Goal: Find specific page/section: Find specific page/section

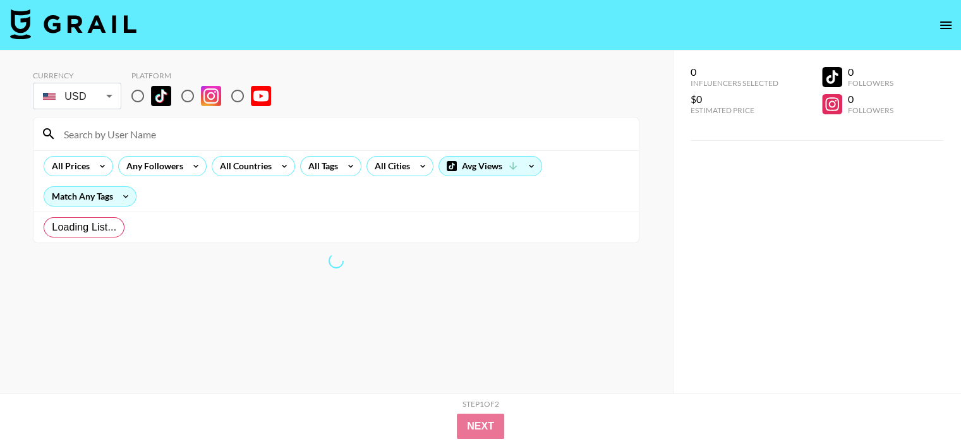
click at [136, 99] on input "radio" at bounding box center [137, 96] width 27 height 27
radio input "true"
click at [108, 97] on body "Currency USD USD ​ Platform All Prices Any Followers All Countries All Tags All…" at bounding box center [480, 247] width 961 height 495
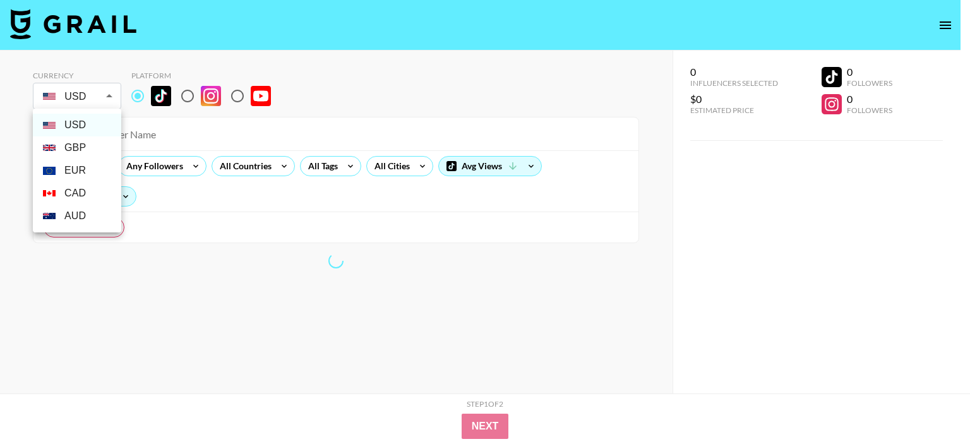
click at [108, 97] on div at bounding box center [485, 222] width 970 height 444
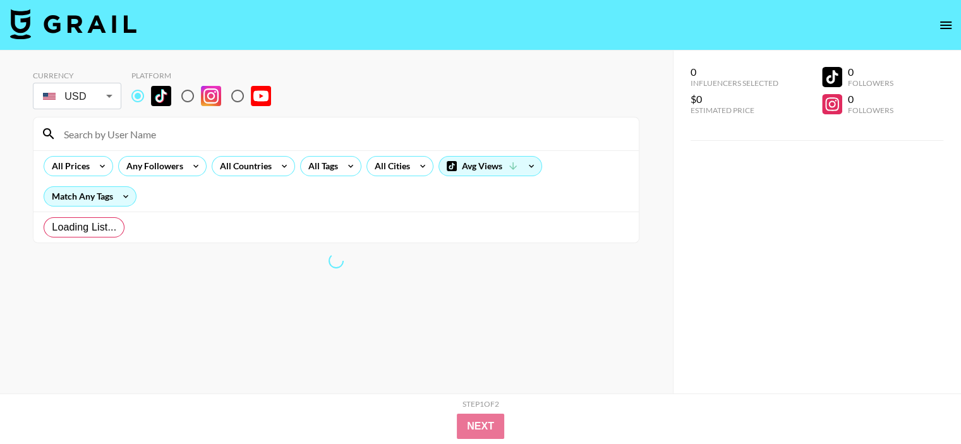
click at [433, 98] on div "Currency USD USD ​ Platform" at bounding box center [336, 91] width 607 height 41
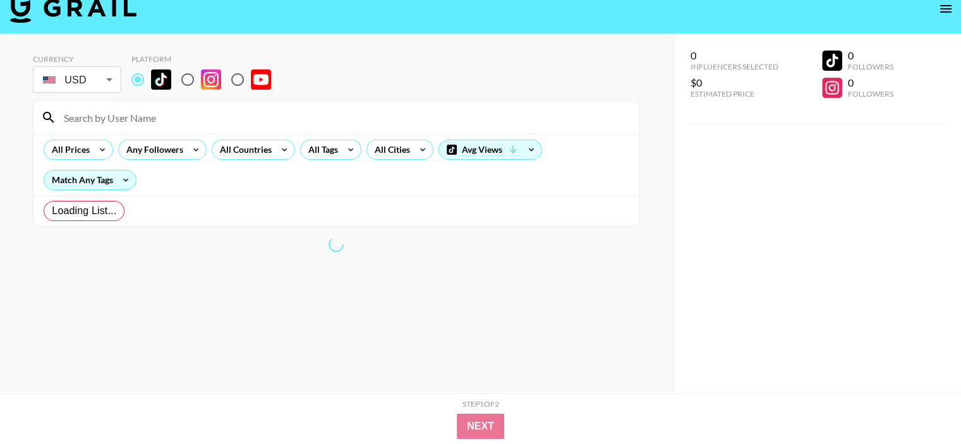
scroll to position [51, 0]
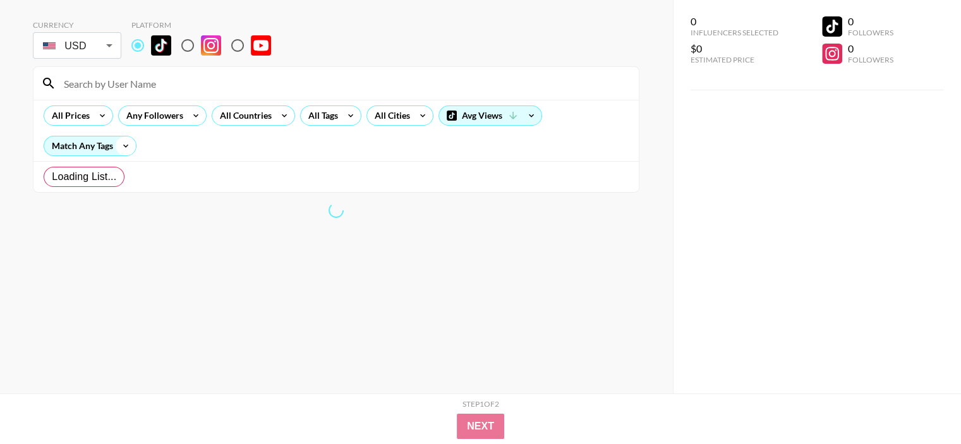
click at [129, 146] on icon at bounding box center [126, 145] width 20 height 19
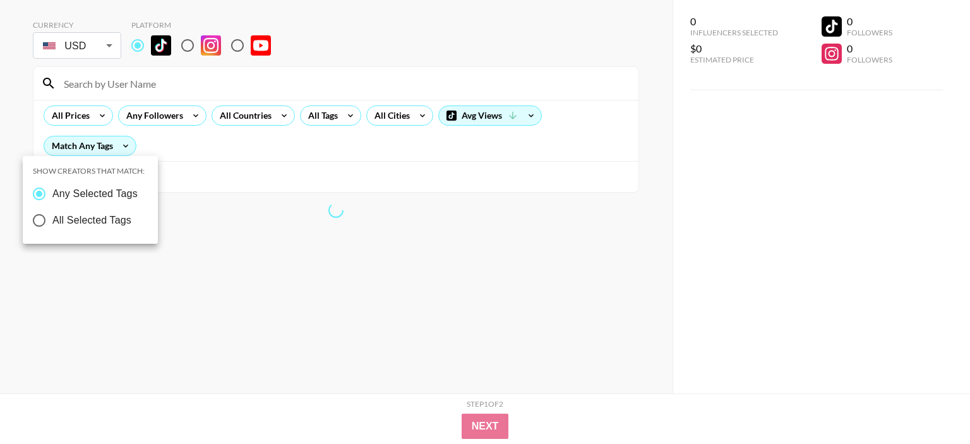
click at [39, 224] on input "All Selected Tags" at bounding box center [39, 220] width 27 height 27
radio input "true"
radio input "false"
click at [477, 436] on div at bounding box center [485, 222] width 970 height 444
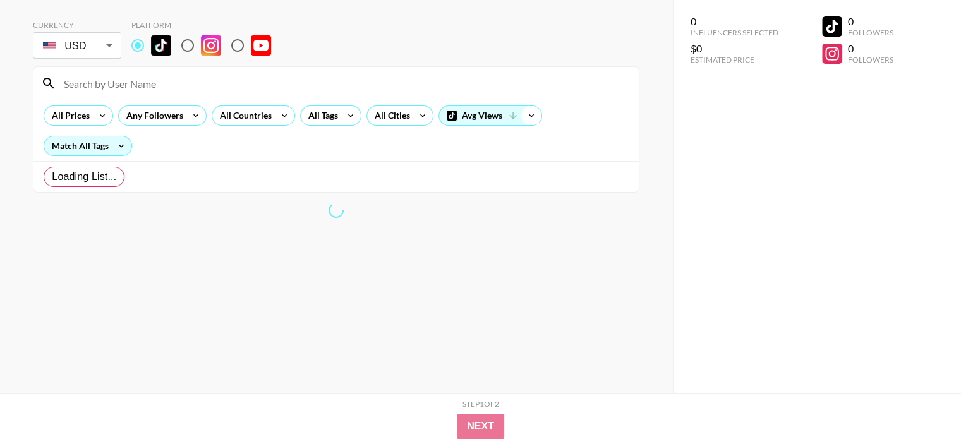
click at [531, 121] on icon at bounding box center [531, 115] width 20 height 19
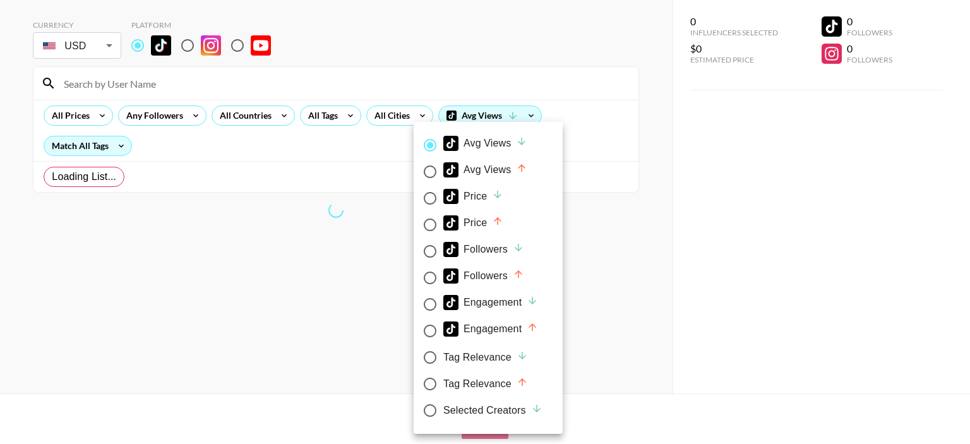
click at [620, 105] on div at bounding box center [485, 222] width 970 height 444
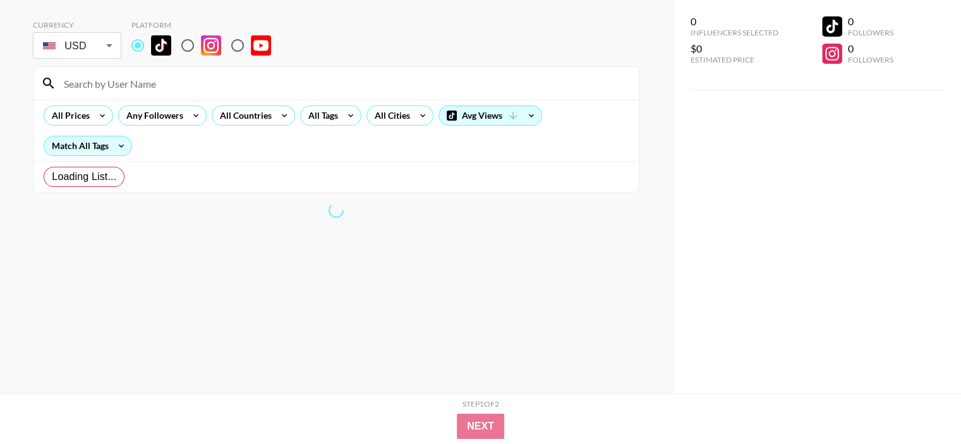
click at [530, 68] on div at bounding box center [335, 83] width 605 height 33
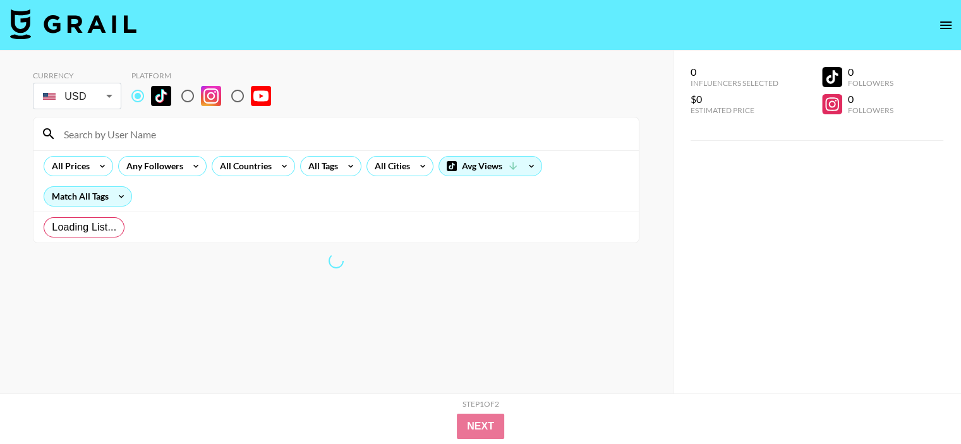
click at [539, 293] on section "Currency USD USD ​ Platform All Prices Any Followers All Countries All Tags All…" at bounding box center [336, 232] width 607 height 343
click at [468, 353] on section "Currency USD USD ​ Platform All Prices Any Followers All Countries All Tags All…" at bounding box center [336, 232] width 607 height 343
drag, startPoint x: 468, startPoint y: 353, endPoint x: 465, endPoint y: 338, distance: 15.5
click at [468, 351] on section "Currency USD USD ​ Platform All Prices Any Followers All Countries All Tags All…" at bounding box center [336, 232] width 607 height 343
click at [466, 341] on section "Currency USD USD ​ Platform All Prices Any Followers All Countries All Tags All…" at bounding box center [336, 232] width 607 height 343
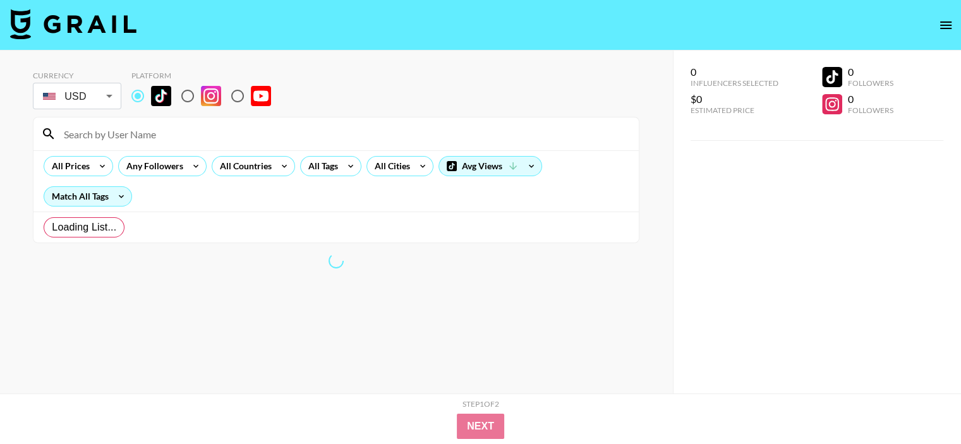
click at [372, 256] on div at bounding box center [336, 260] width 607 height 15
click at [349, 229] on div "Loading List..." at bounding box center [335, 227] width 605 height 31
click at [331, 205] on div "All Prices Any Followers All Countries All Tags All Cities Avg Views Match All …" at bounding box center [335, 180] width 605 height 61
click at [325, 200] on div "All Prices Any Followers All Countries All Tags All Cities Avg Views Match All …" at bounding box center [335, 180] width 605 height 61
drag, startPoint x: 296, startPoint y: 239, endPoint x: 294, endPoint y: 202, distance: 37.9
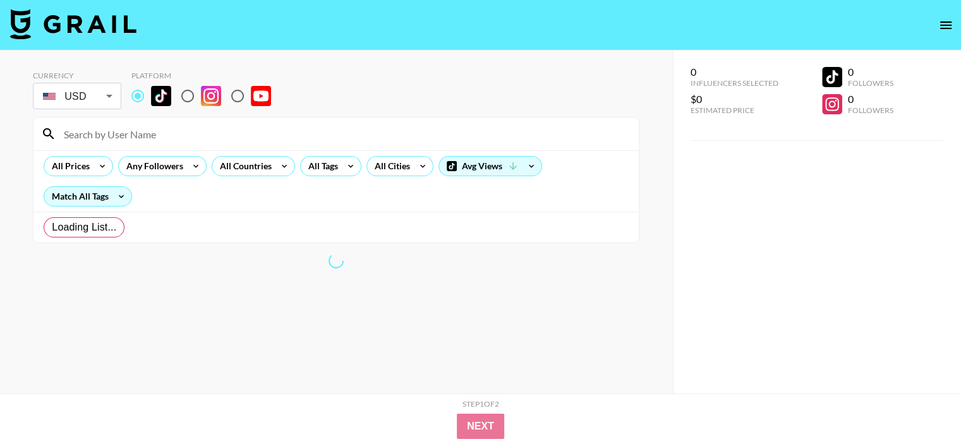
click at [296, 239] on div "Loading List..." at bounding box center [335, 227] width 605 height 31
